Goal: Task Accomplishment & Management: Manage account settings

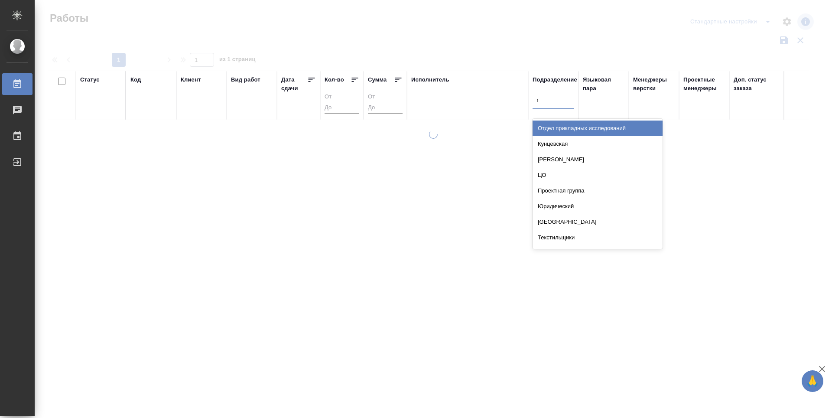
type input "dt"
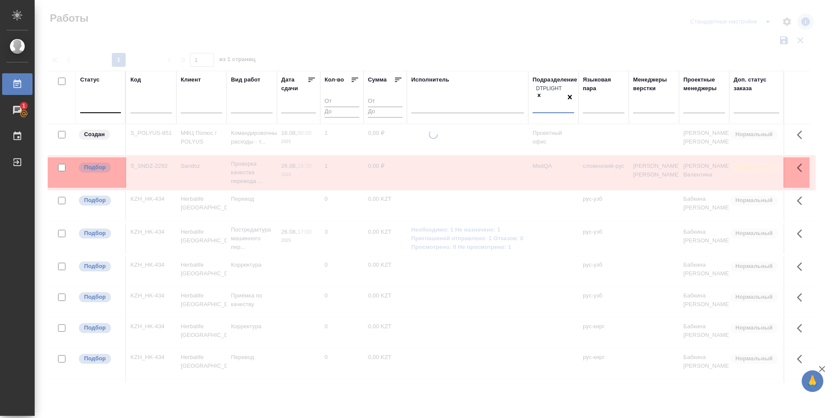
click at [107, 104] on div at bounding box center [100, 104] width 41 height 13
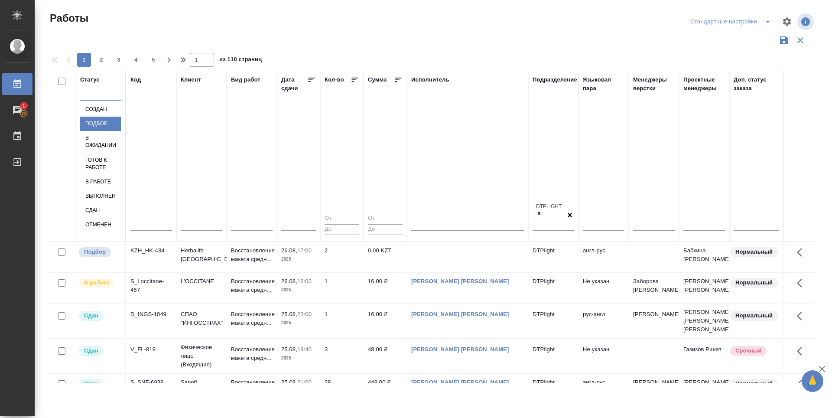
click at [121, 131] on div "Подбор" at bounding box center [100, 124] width 41 height 14
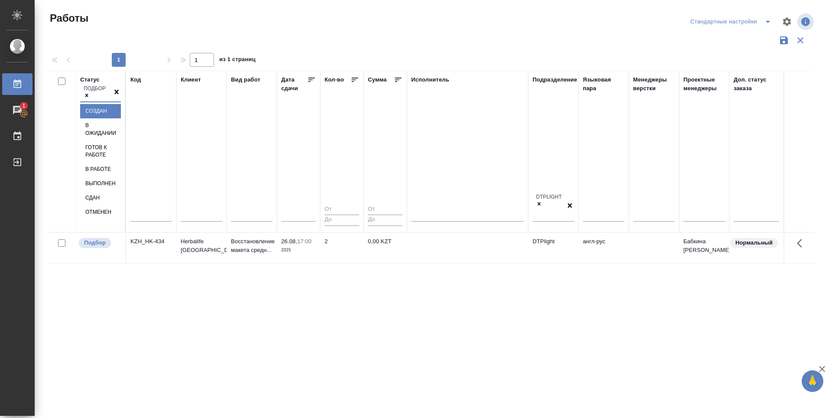
click at [89, 101] on div "Подбор" at bounding box center [96, 92] width 32 height 17
type input "v.zubakova"
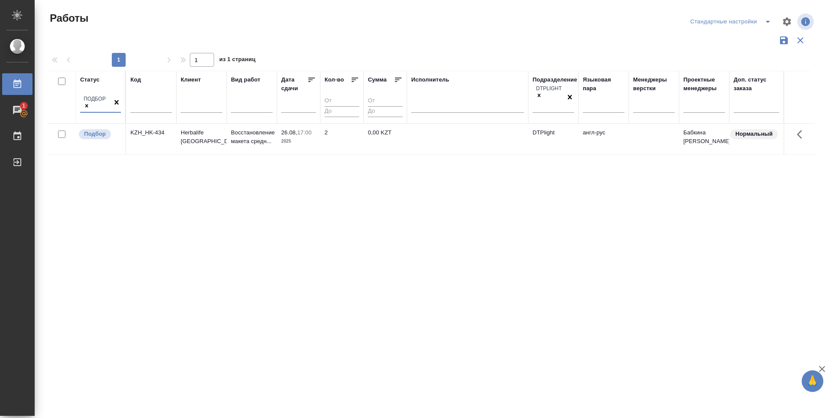
click at [112, 107] on div at bounding box center [116, 102] width 9 height 17
click at [88, 105] on div "Подбор" at bounding box center [96, 102] width 32 height 17
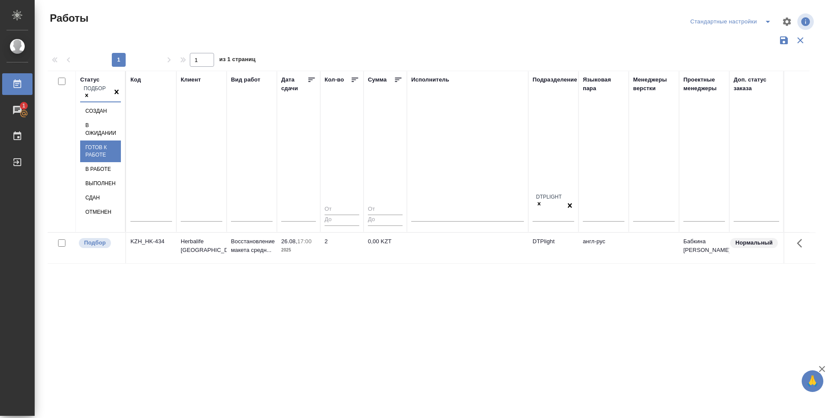
click at [121, 156] on div "Готов к работе" at bounding box center [100, 151] width 41 height 22
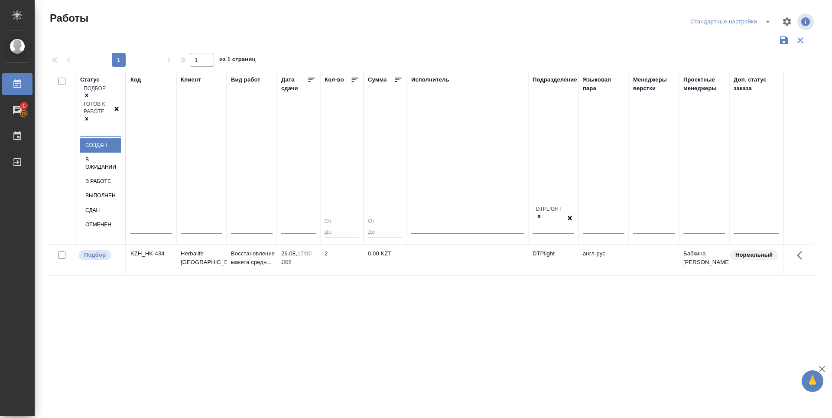
click at [83, 112] on div "Подбор Готов к работе" at bounding box center [96, 110] width 32 height 52
click at [121, 174] on div "В работе" at bounding box center [100, 181] width 41 height 14
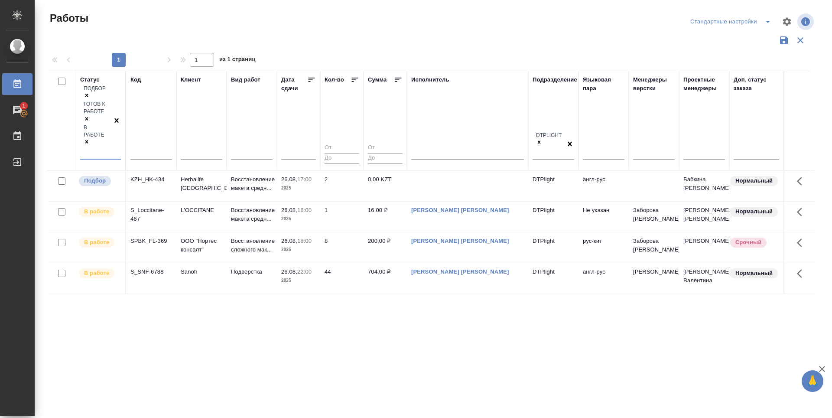
click at [292, 317] on div "Статус option В работе, selected. 0 results available. Select is focused ,type …" at bounding box center [432, 227] width 768 height 312
click at [312, 78] on icon at bounding box center [311, 80] width 6 height 4
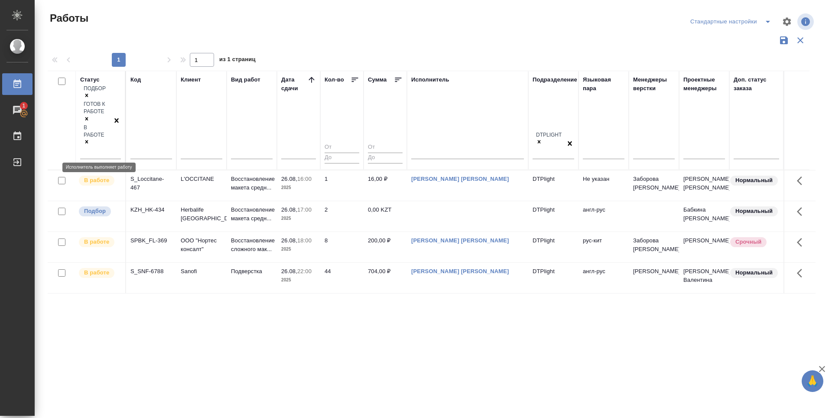
click at [104, 176] on p "В работе" at bounding box center [96, 180] width 25 height 9
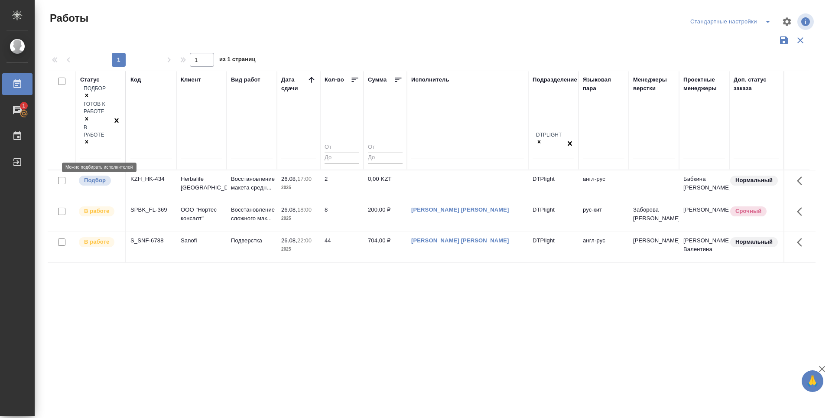
click at [91, 176] on p "Подбор" at bounding box center [95, 180] width 22 height 9
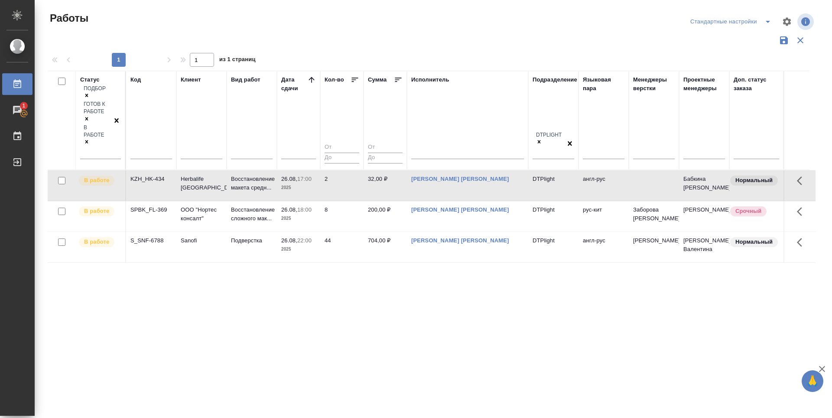
click at [322, 289] on div "Статус Подбор Готов к работе В работе Код Клиент Вид работ Дата сдачи Кол-во Су…" at bounding box center [432, 227] width 768 height 312
click at [329, 265] on div "Статус Подбор Готов к работе В работе Код Клиент Вид работ Дата сдачи Кол-во Су…" at bounding box center [432, 227] width 768 height 312
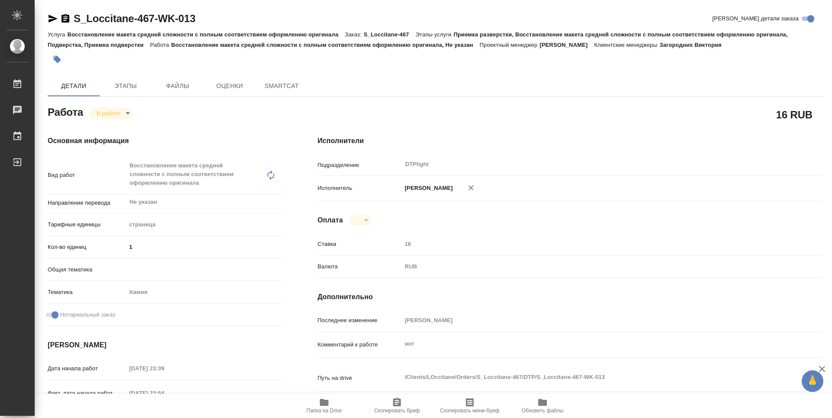
type textarea "x"
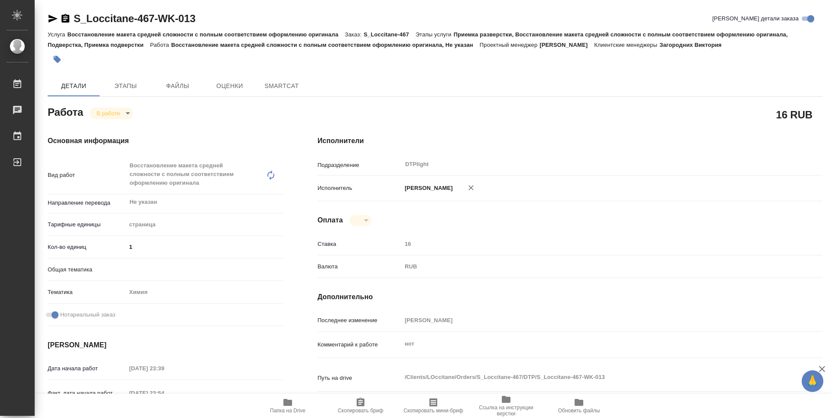
type textarea "x"
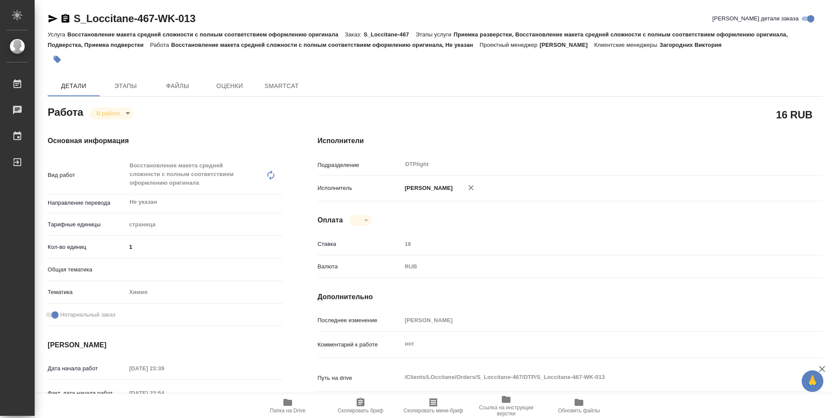
type textarea "x"
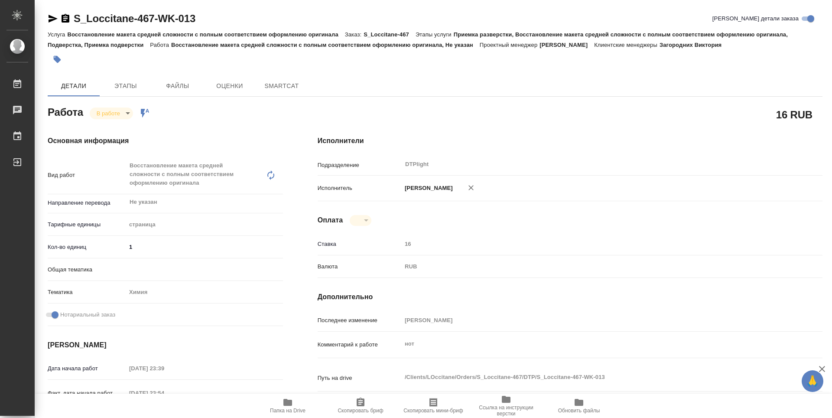
type textarea "x"
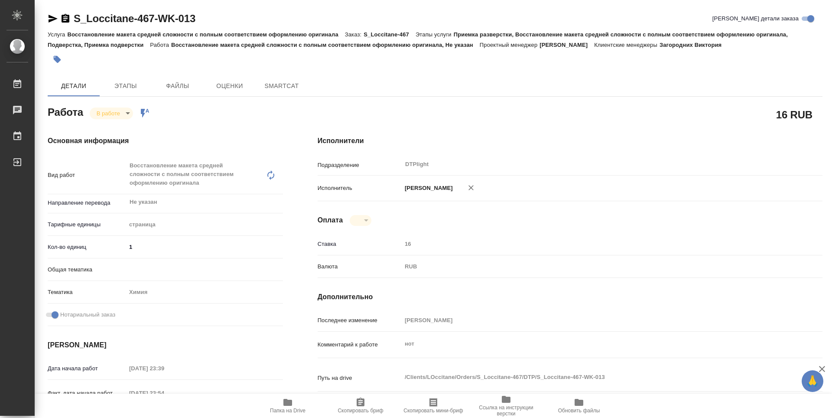
type textarea "x"
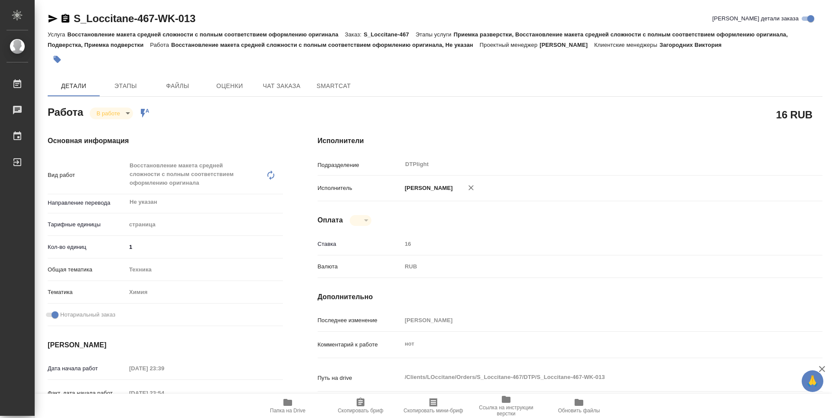
type textarea "x"
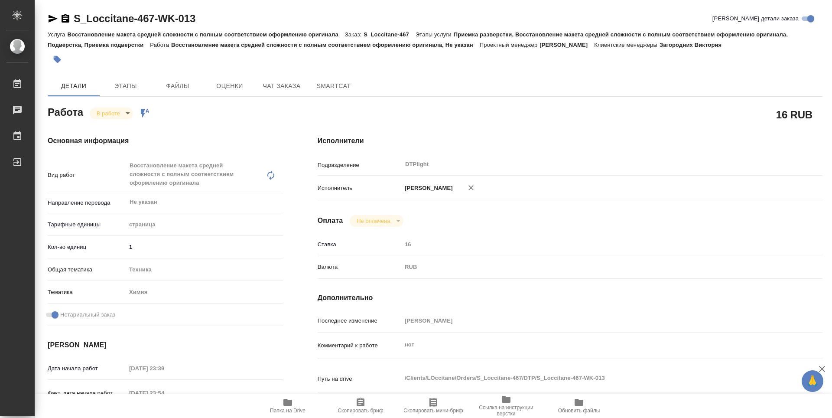
type textarea "x"
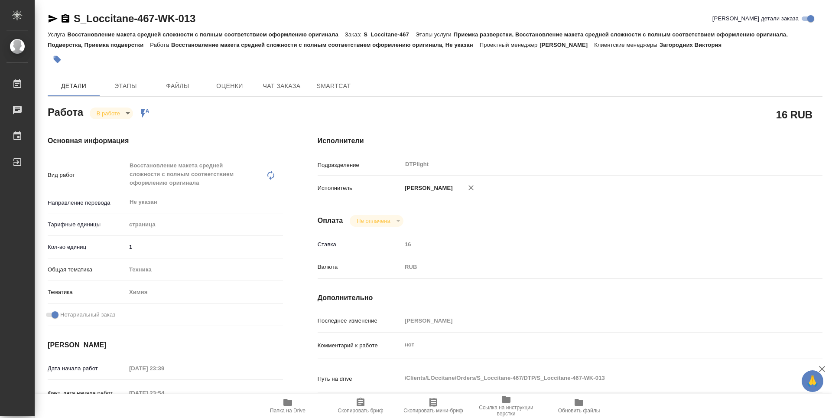
click at [284, 402] on icon "button" at bounding box center [287, 402] width 9 height 7
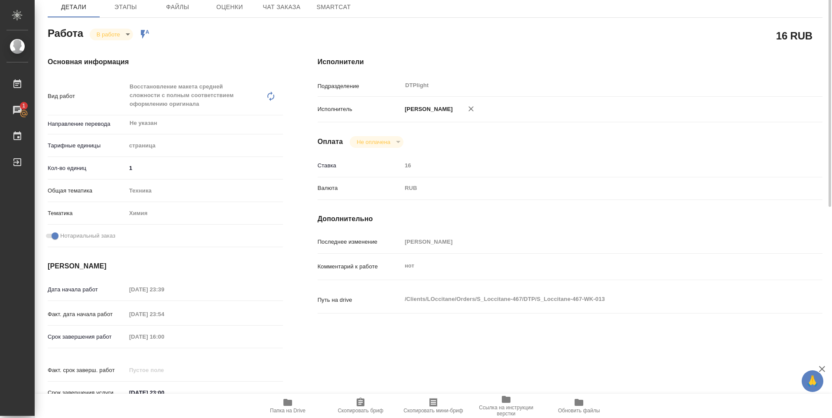
scroll to position [36, 0]
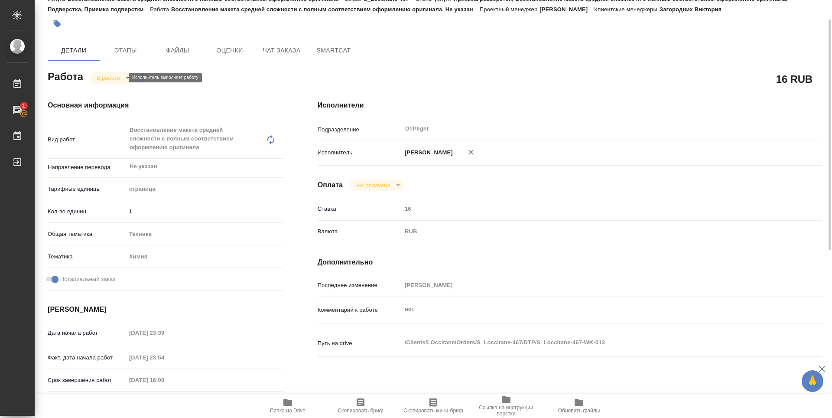
click at [111, 78] on body "🙏 .cls-1 fill:#fff; AWATERA Zubakova Viktoriya Работы 1 Чаты График Выйти S_Loc…" at bounding box center [416, 209] width 832 height 418
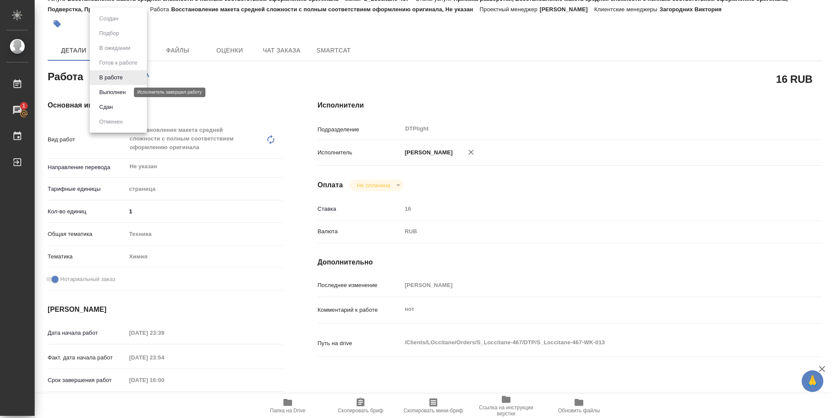
click at [113, 91] on button "Выполнен" at bounding box center [113, 93] width 32 height 10
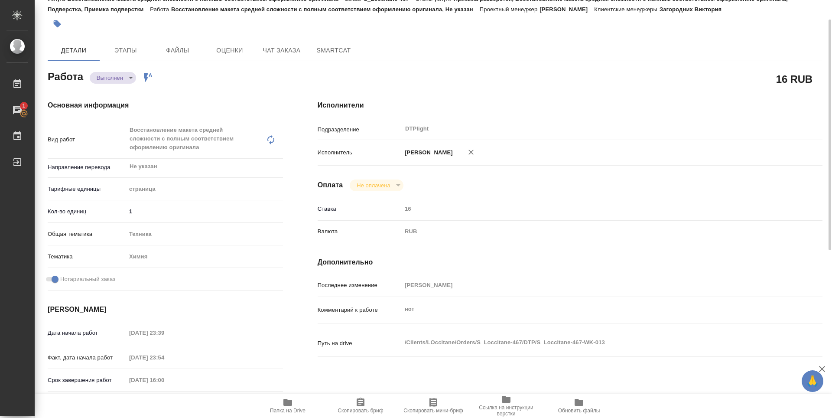
type textarea "x"
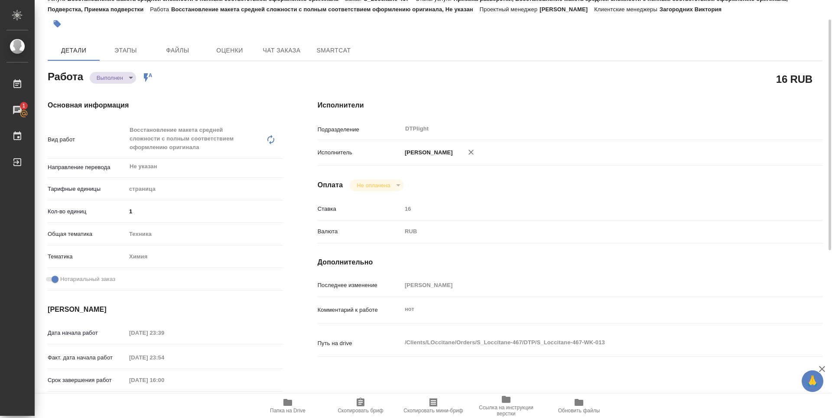
type textarea "x"
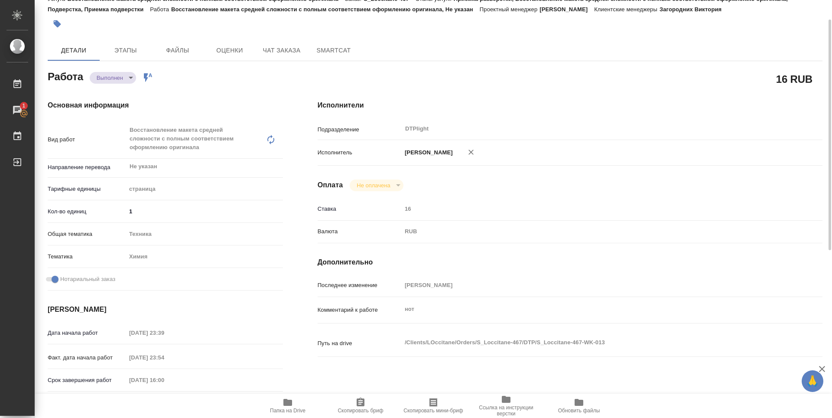
type textarea "x"
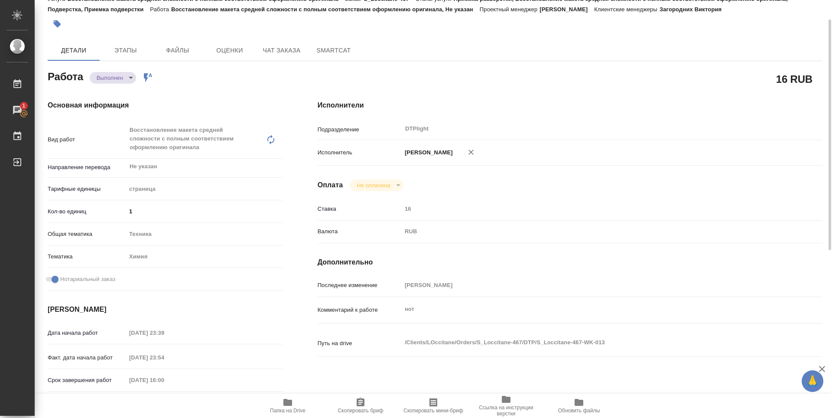
type textarea "x"
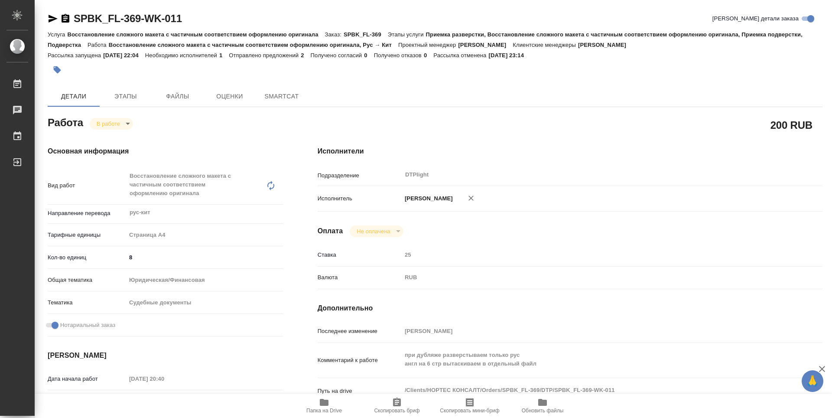
type textarea "x"
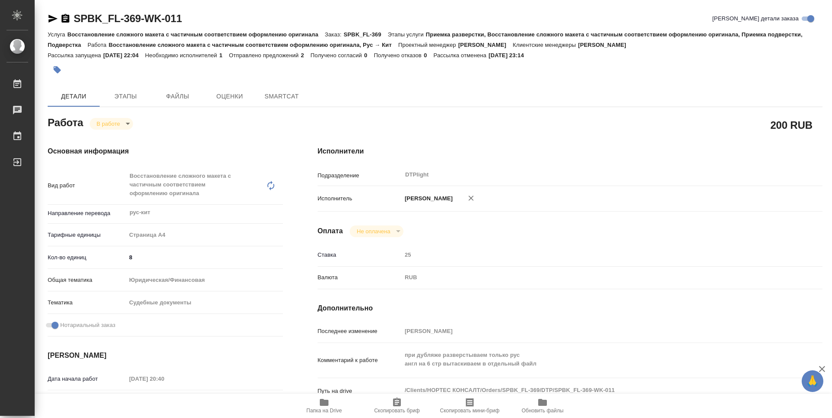
type textarea "x"
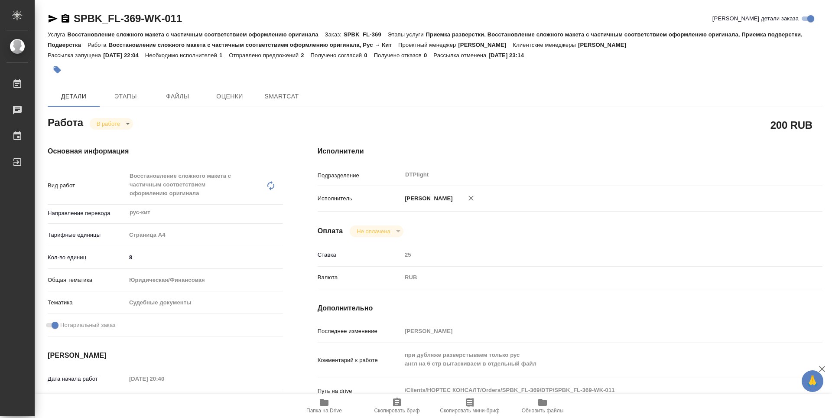
type textarea "x"
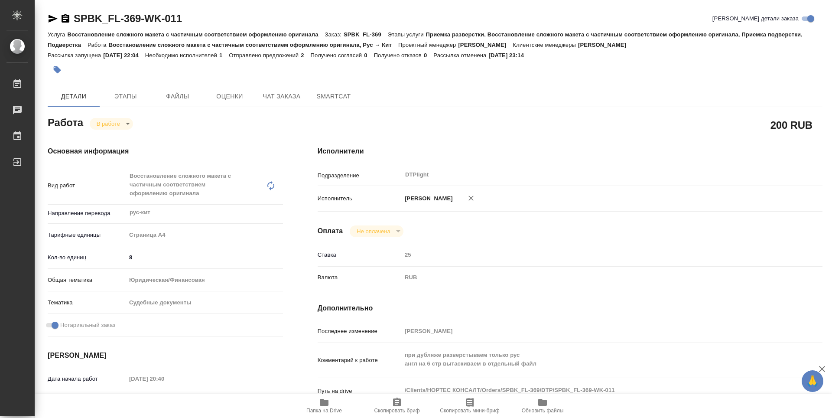
type textarea "x"
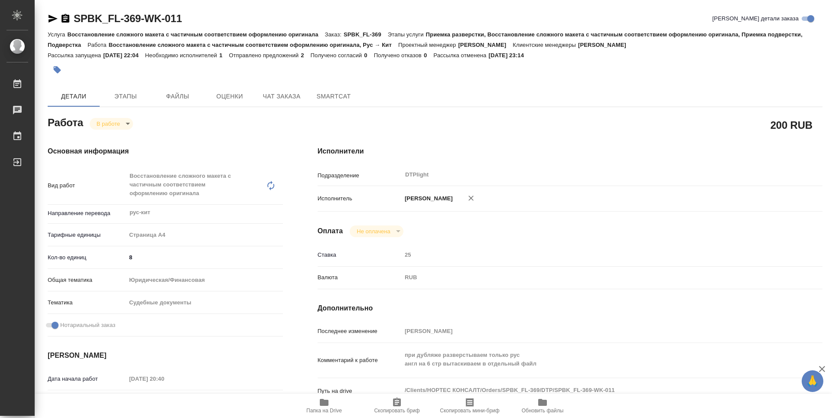
type textarea "x"
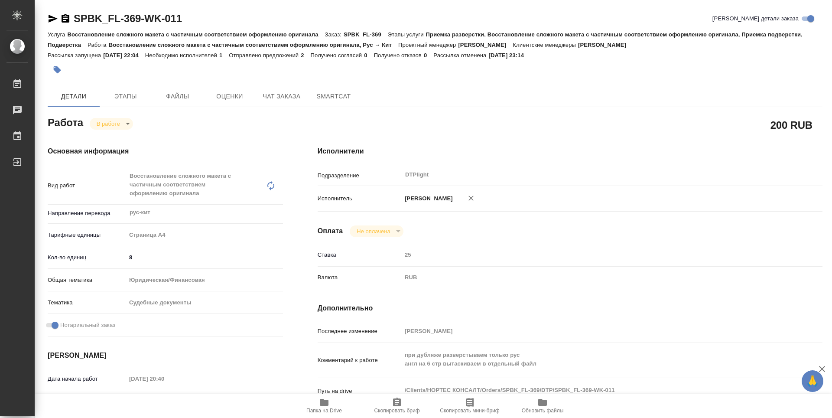
type textarea "x"
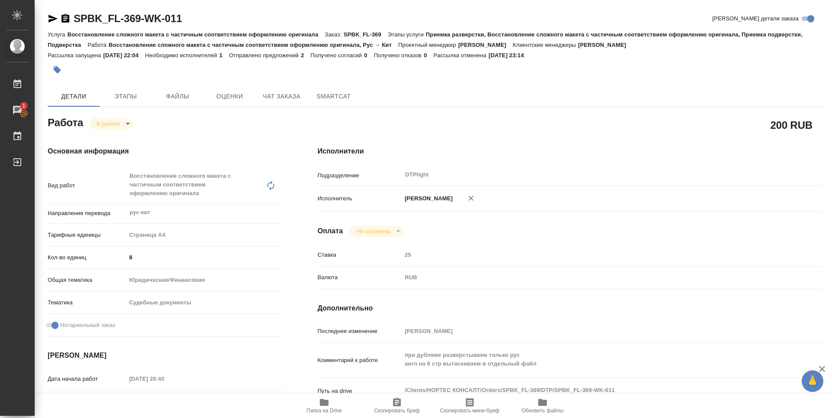
scroll to position [43, 0]
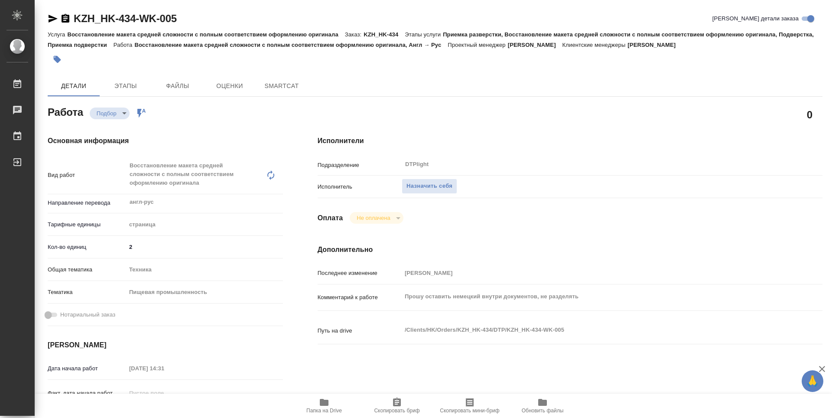
type textarea "x"
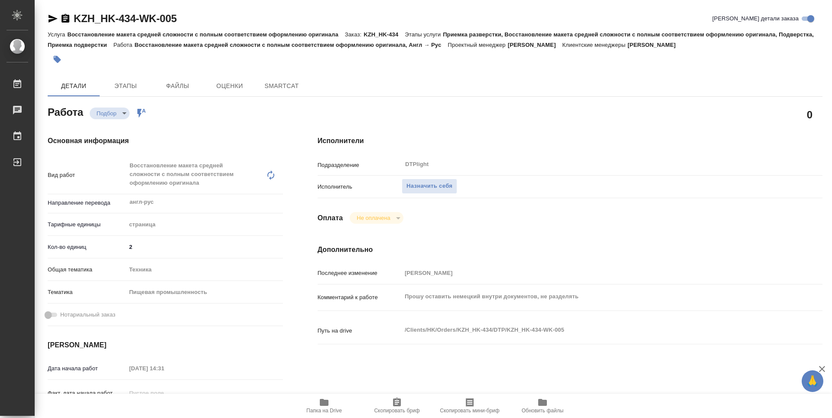
type textarea "x"
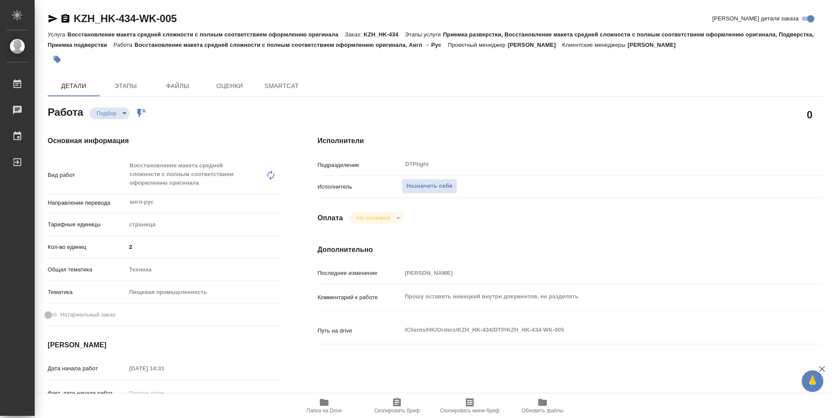
type textarea "x"
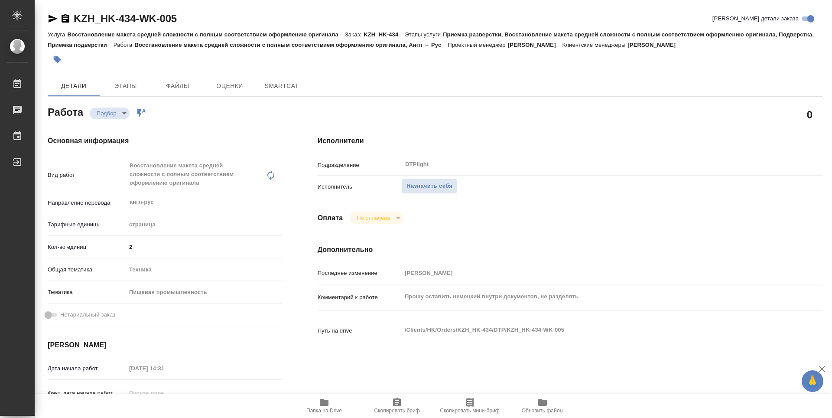
type textarea "x"
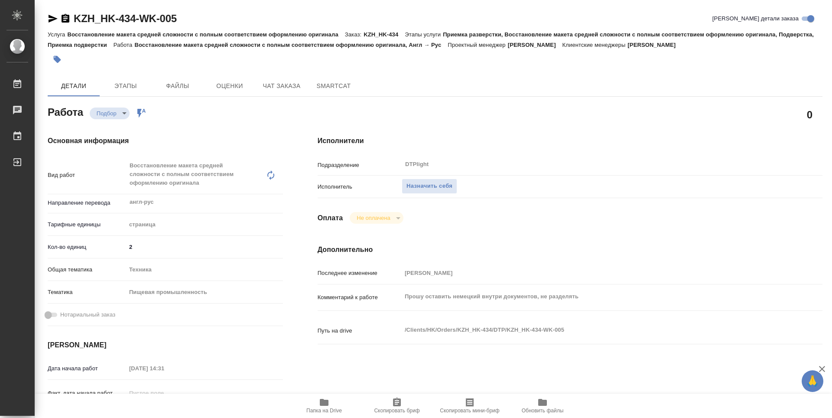
type textarea "x"
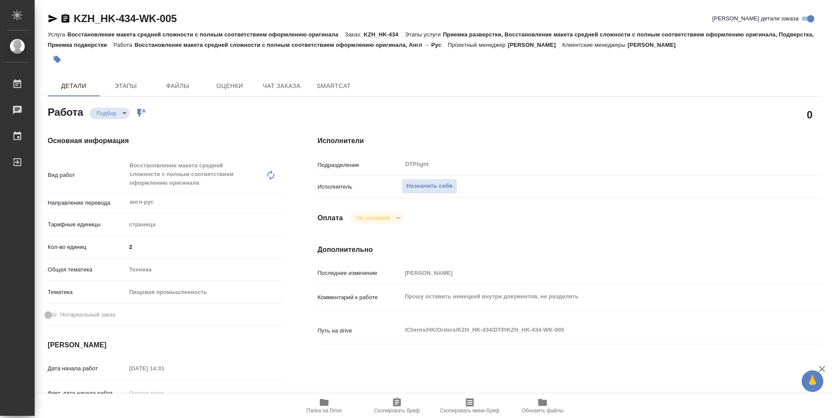
type textarea "x"
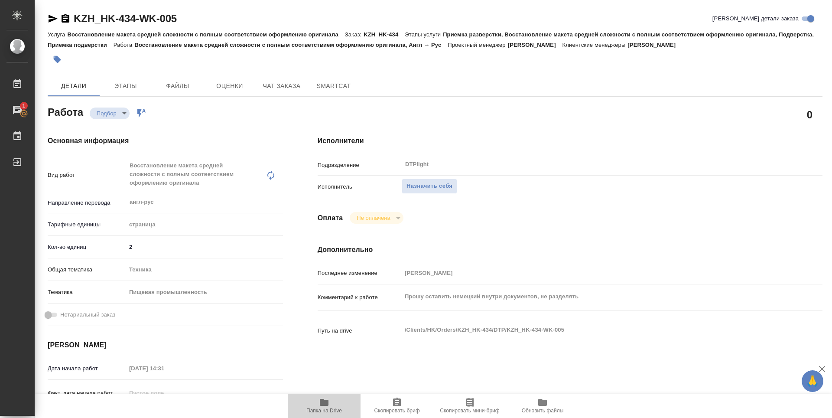
click at [317, 408] on span "Папка на Drive" at bounding box center [324, 410] width 36 height 6
click at [516, 124] on div "Исполнители Подразделение DTPlight ​ Исполнитель Назначить себя Оплата Не оплач…" at bounding box center [569, 311] width 539 height 387
click at [449, 188] on span "Назначить себя" at bounding box center [429, 186] width 46 height 10
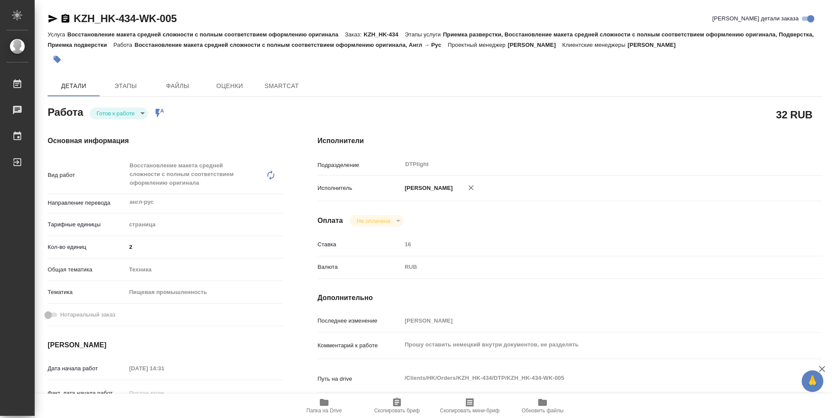
type textarea "x"
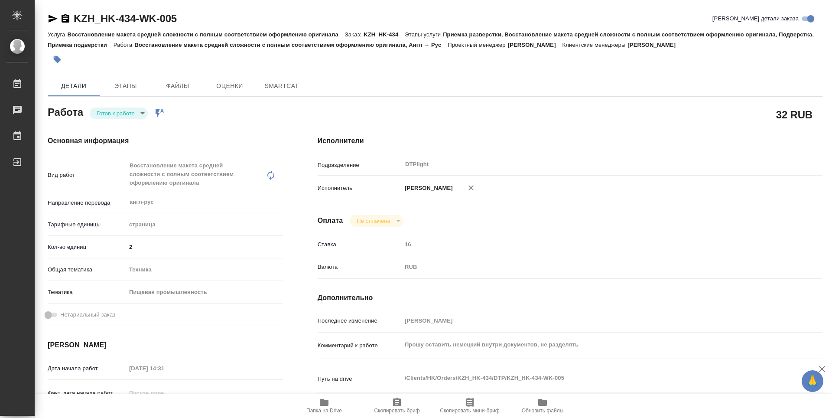
type textarea "x"
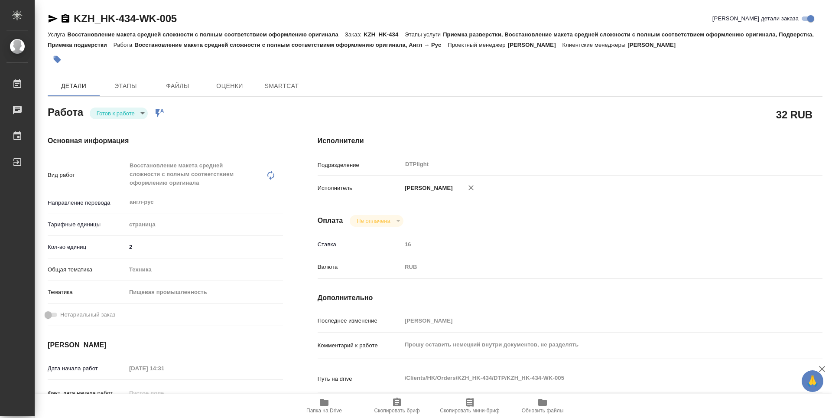
type textarea "x"
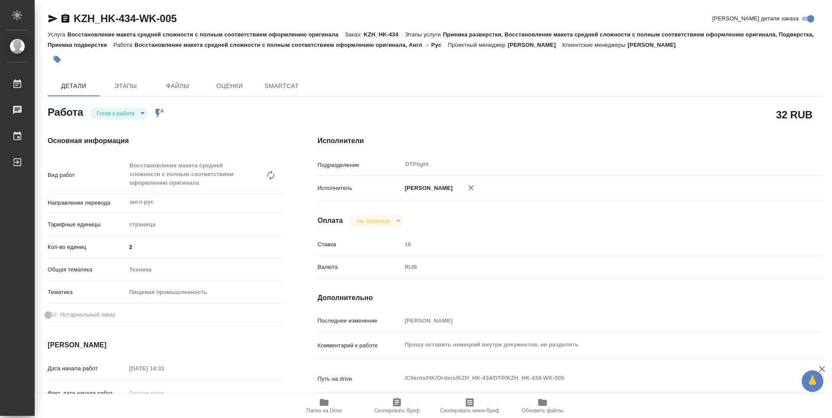
type textarea "x"
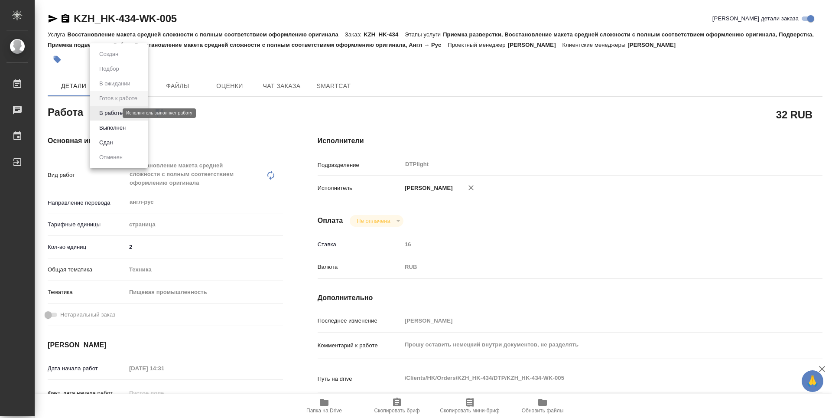
click at [115, 114] on body "🙏 .cls-1 fill:#fff; AWATERA Zubakova Viktoriya Работы Чаты График Выйти KZH_HK-…" at bounding box center [416, 209] width 832 height 418
type textarea "x"
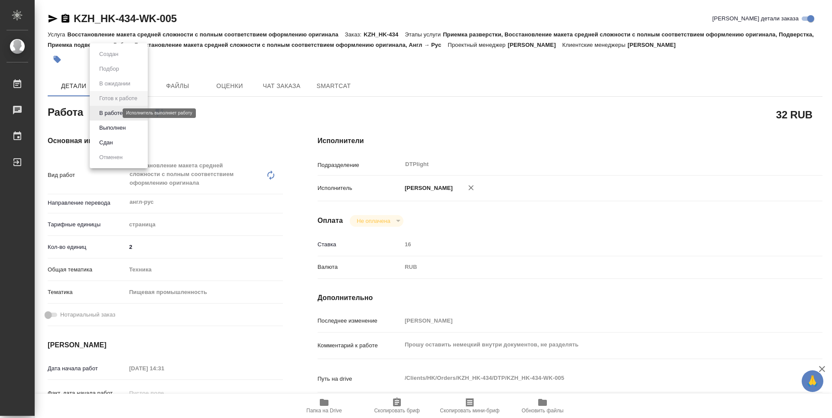
type textarea "x"
click at [115, 110] on button "В работе" at bounding box center [111, 113] width 29 height 10
type textarea "x"
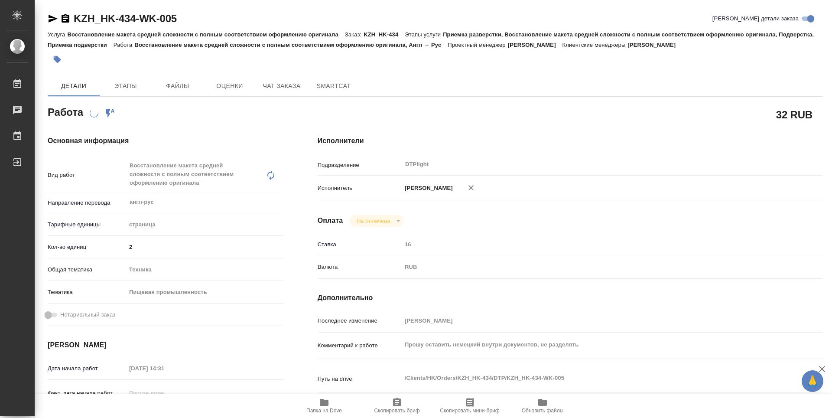
type textarea "x"
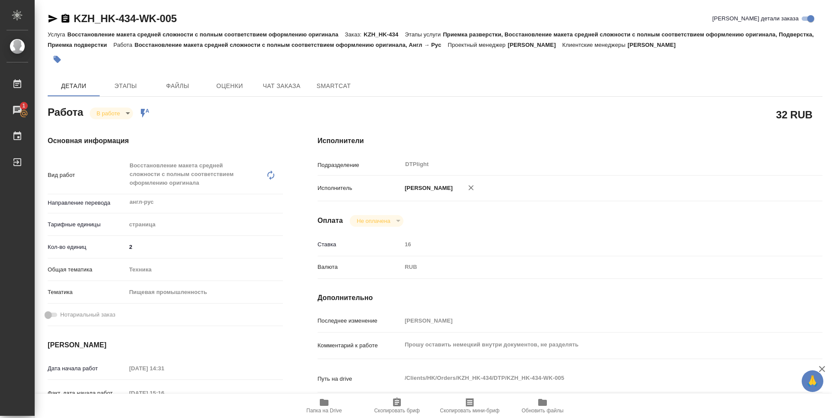
type textarea "x"
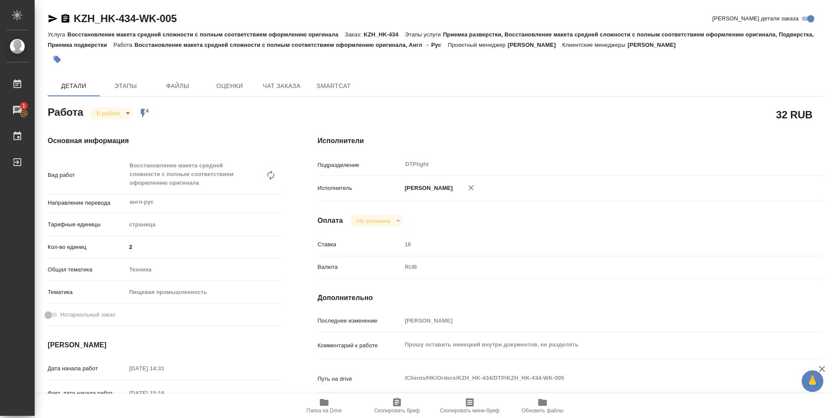
type textarea "x"
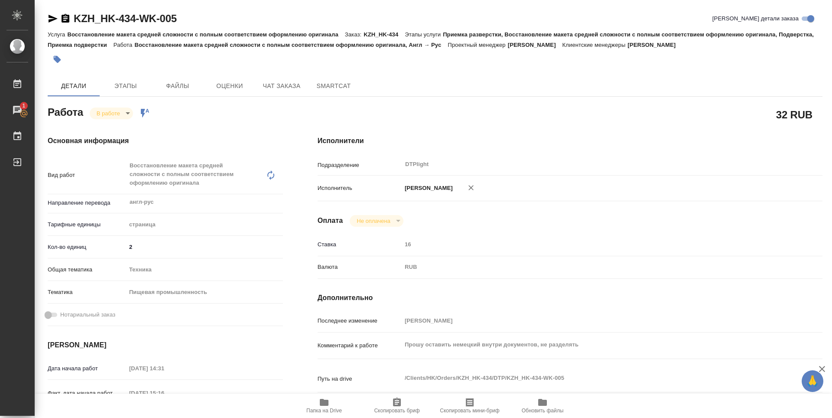
type textarea "x"
drag, startPoint x: 188, startPoint y: 16, endPoint x: 77, endPoint y: 14, distance: 111.8
click at [77, 14] on div "KZH_HK-434-WK-005 Кратко детали заказа" at bounding box center [435, 19] width 775 height 14
copy link "KZH_HK-434-WK-005"
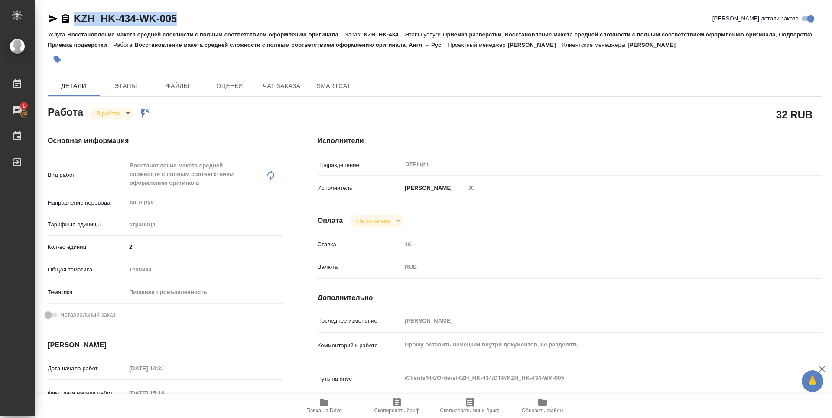
type textarea "x"
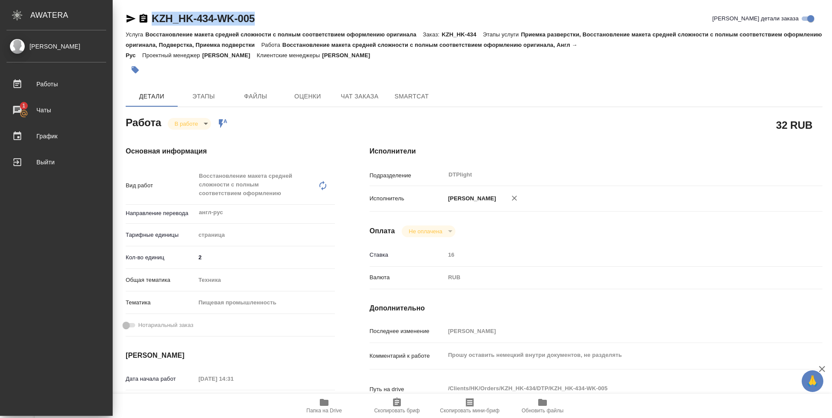
type textarea "x"
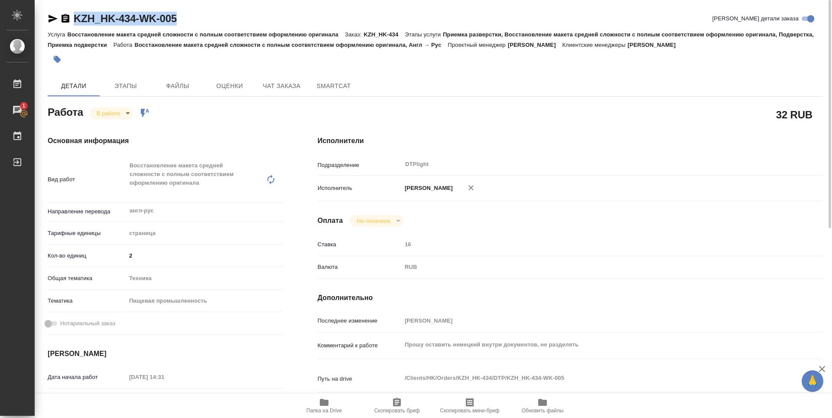
type textarea "x"
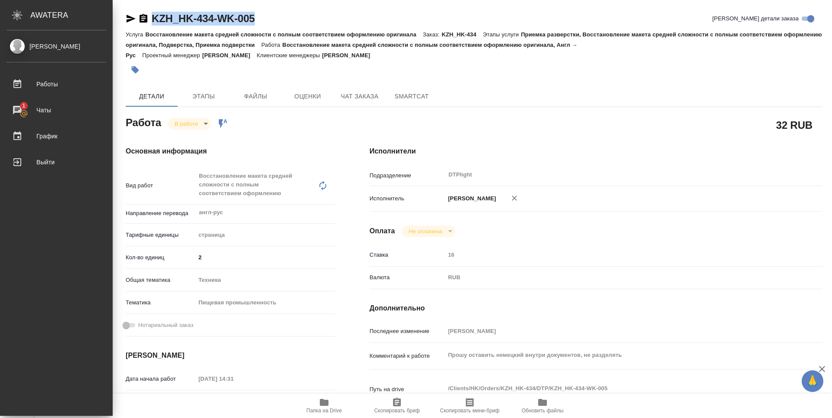
type textarea "x"
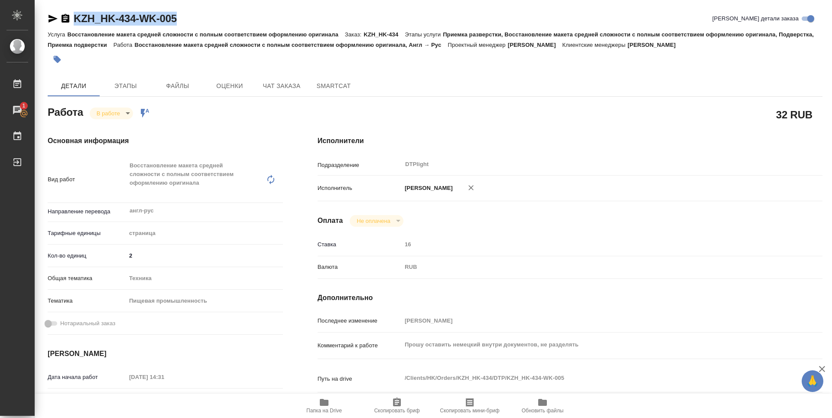
click at [245, 13] on div "KZH_HK-434-WK-005 Кратко детали заказа" at bounding box center [435, 19] width 775 height 14
click at [52, 18] on icon "button" at bounding box center [53, 19] width 9 height 8
